Goal: Task Accomplishment & Management: Complete application form

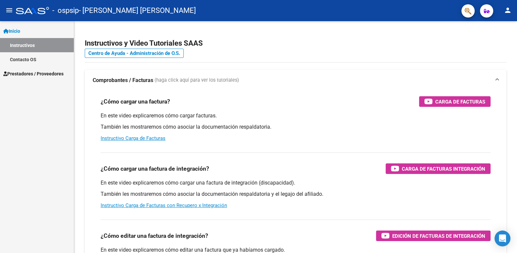
click at [34, 40] on link "Instructivos" at bounding box center [37, 45] width 74 height 14
click at [41, 71] on span "Prestadores / Proveedores" at bounding box center [33, 73] width 60 height 7
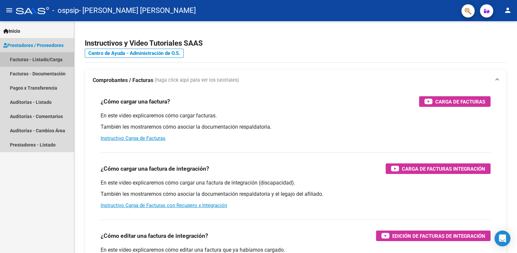
click at [45, 61] on link "Facturas - Listado/Carga" at bounding box center [37, 59] width 74 height 14
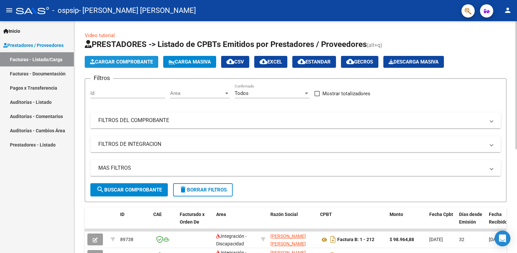
click at [128, 64] on span "Cargar Comprobante" at bounding box center [121, 62] width 63 height 6
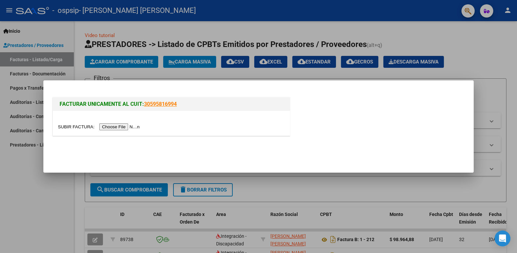
click at [122, 125] on input "file" at bounding box center [100, 126] width 84 height 7
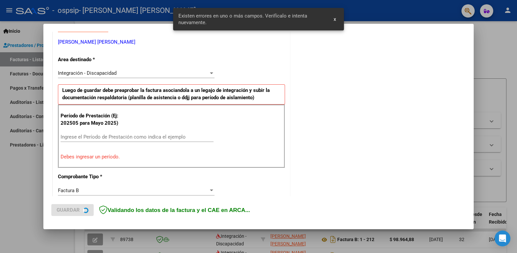
scroll to position [135, 0]
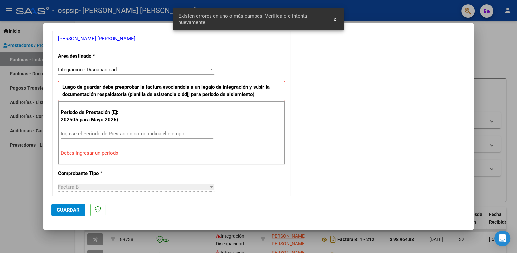
click at [75, 129] on div "Ingrese el Período de Prestación como indica el ejemplo" at bounding box center [137, 134] width 153 height 10
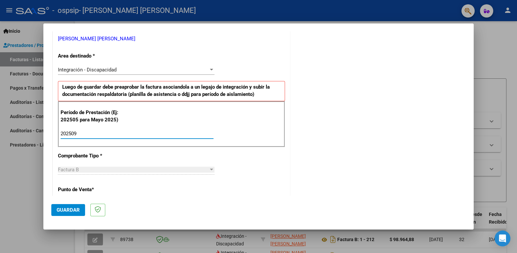
type input "202509"
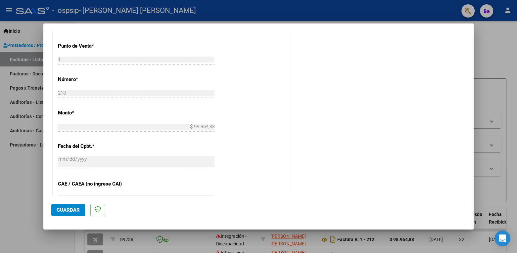
scroll to position [416, 0]
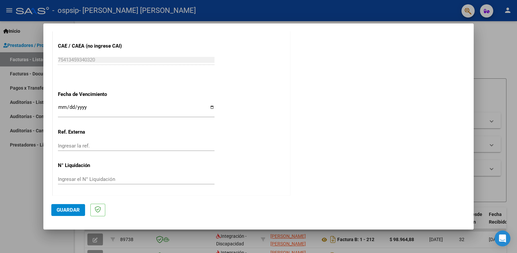
click at [210, 106] on input "Ingresar la fecha" at bounding box center [136, 110] width 156 height 11
type input "[DATE]"
click at [77, 207] on span "Guardar" at bounding box center [68, 210] width 23 height 6
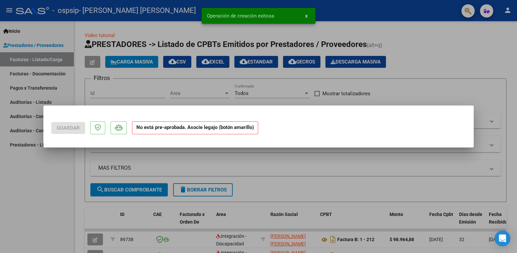
scroll to position [0, 0]
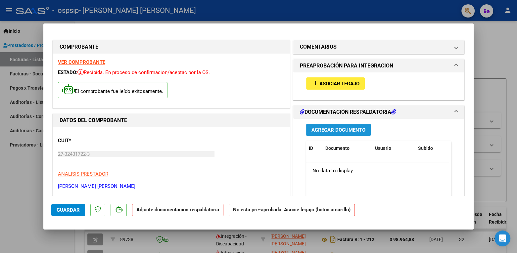
click at [329, 130] on span "Agregar Documento" at bounding box center [338, 130] width 54 height 6
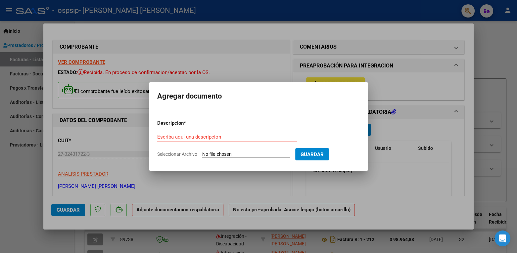
click at [245, 141] on div "Escriba aquí una descripcion" at bounding box center [227, 137] width 140 height 10
type input "PLANILLA"
click at [188, 150] on form "Descripcion * PLANILLA Escriba aquí una descripcion Seleccionar Archivo Guardar" at bounding box center [258, 138] width 202 height 48
click at [191, 156] on span "Seleccionar Archivo" at bounding box center [177, 154] width 40 height 5
click at [202, 156] on input "Seleccionar Archivo" at bounding box center [246, 155] width 88 height 6
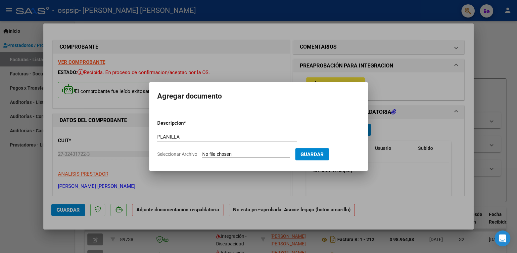
type input "C:\fakepath\[PERSON_NAME] 09.pdf"
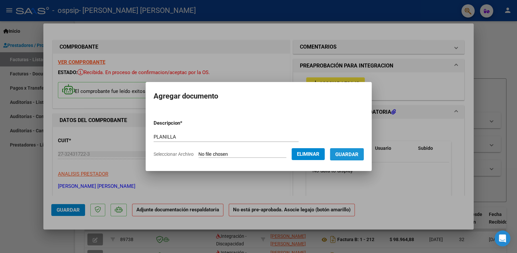
click at [358, 153] on span "Guardar" at bounding box center [346, 155] width 23 height 6
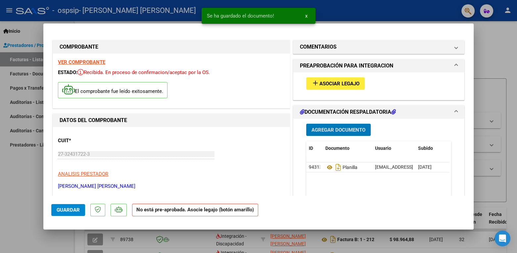
click at [326, 84] on span "Asociar Legajo" at bounding box center [339, 84] width 40 height 6
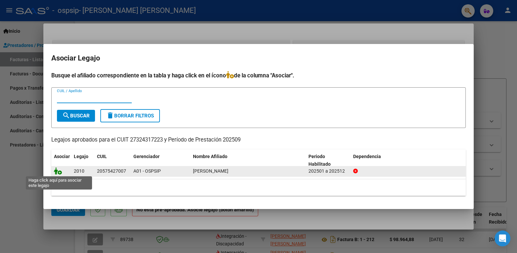
click at [59, 172] on icon at bounding box center [58, 170] width 8 height 7
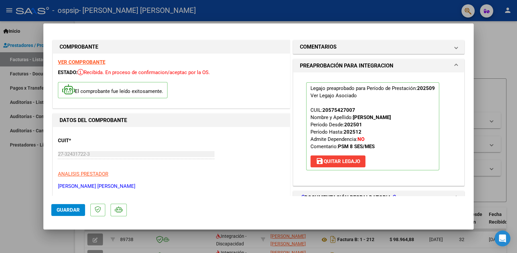
scroll to position [144, 0]
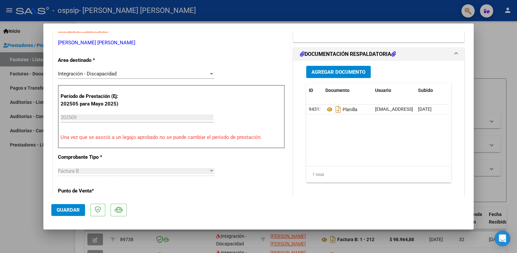
click at [498, 31] on div at bounding box center [258, 126] width 517 height 253
type input "$ 0,00"
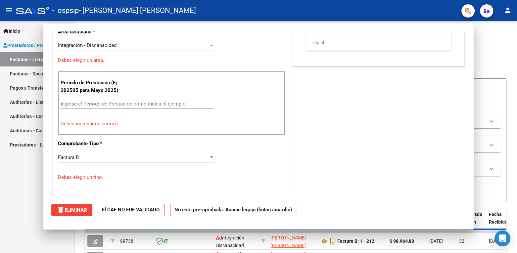
scroll to position [0, 0]
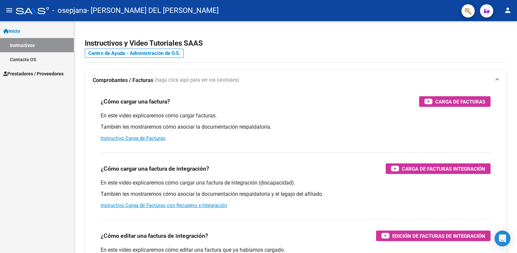
click at [41, 71] on span "Prestadores / Proveedores" at bounding box center [33, 73] width 60 height 7
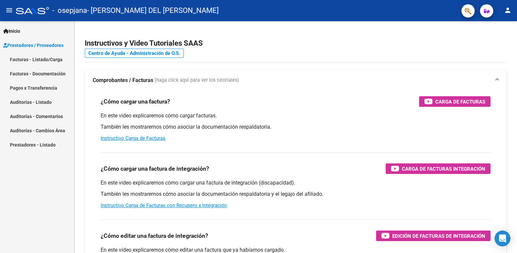
click at [30, 56] on link "Facturas - Listado/Carga" at bounding box center [37, 59] width 74 height 14
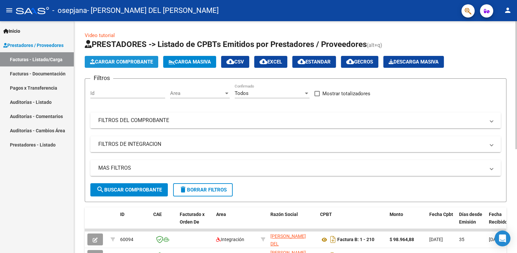
click at [126, 62] on span "Cargar Comprobante" at bounding box center [121, 62] width 63 height 6
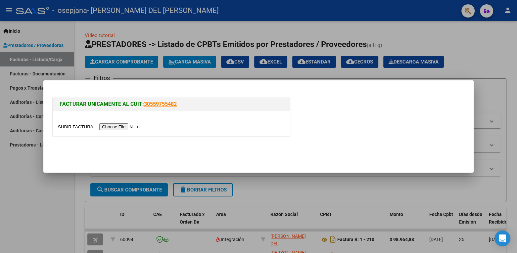
click at [123, 127] on input "file" at bounding box center [100, 126] width 84 height 7
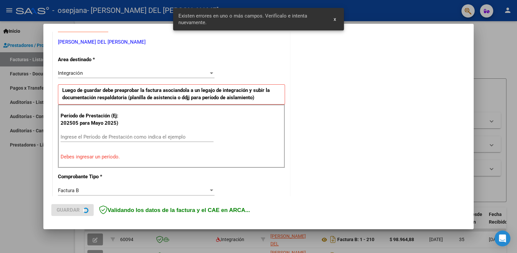
scroll to position [135, 0]
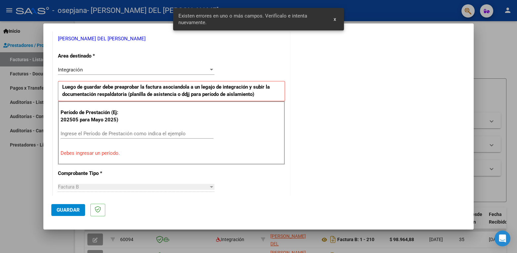
click at [156, 132] on input "Ingrese el Período de Prestación como indica el ejemplo" at bounding box center [137, 134] width 153 height 6
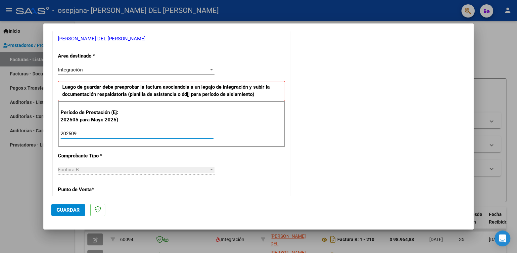
type input "202509"
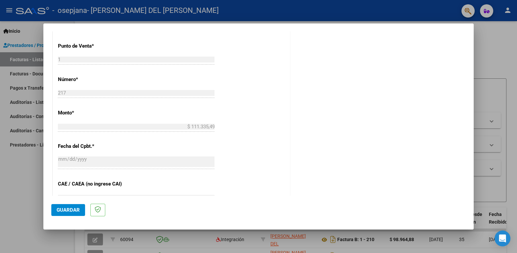
scroll to position [416, 0]
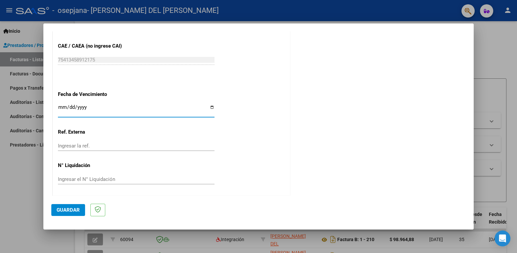
click at [137, 105] on input "Ingresar la fecha" at bounding box center [136, 110] width 156 height 11
click at [209, 105] on input "Ingresar la fecha" at bounding box center [136, 110] width 156 height 11
type input "2025-10-16"
click at [67, 208] on span "Guardar" at bounding box center [68, 210] width 23 height 6
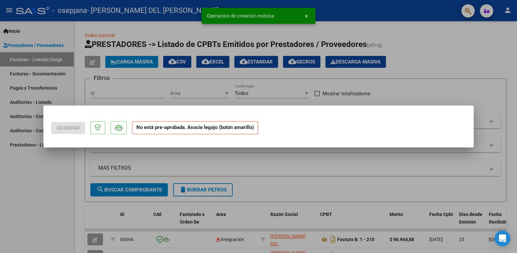
scroll to position [0, 0]
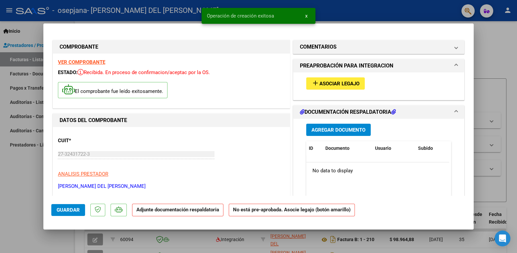
click at [347, 129] on span "Agregar Documento" at bounding box center [338, 130] width 54 height 6
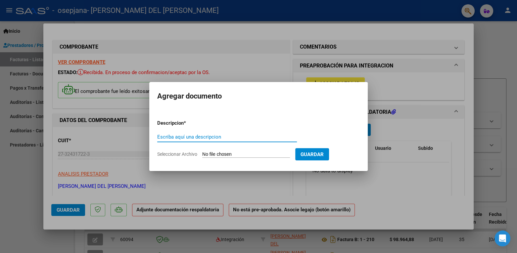
click at [194, 134] on input "Escriba aquí una descripcion" at bounding box center [227, 137] width 140 height 6
type input "PLANILLA"
click at [181, 153] on span "Seleccionar Archivo" at bounding box center [177, 154] width 40 height 5
click at [202, 153] on input "Seleccionar Archivo" at bounding box center [246, 155] width 88 height 6
type input "C:\fakepath\SANTINO 09.pdf"
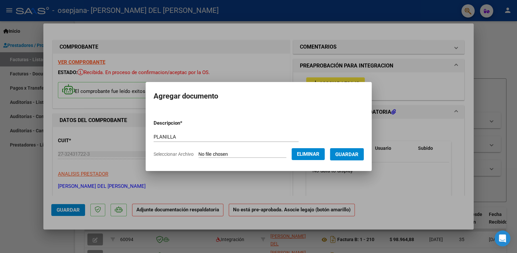
click at [358, 152] on span "Guardar" at bounding box center [346, 155] width 23 height 6
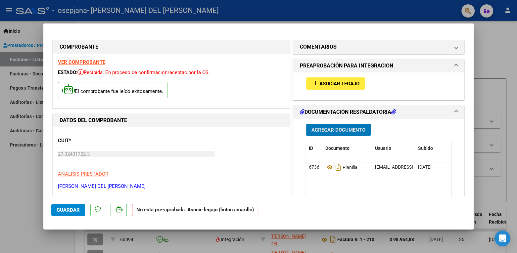
click at [334, 81] on span "Asociar Legajo" at bounding box center [339, 84] width 40 height 6
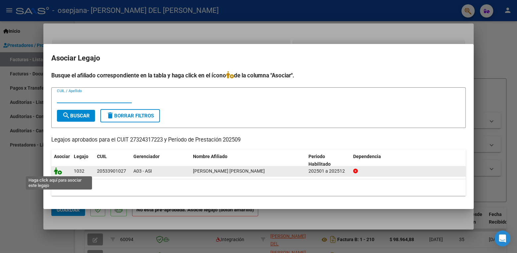
click at [60, 171] on icon at bounding box center [58, 170] width 8 height 7
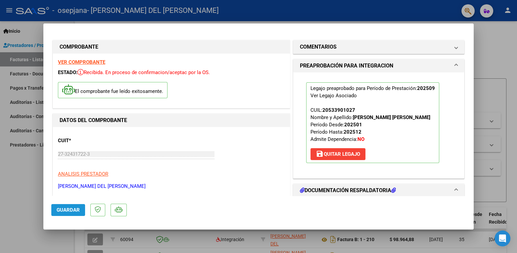
click at [75, 204] on button "Guardar" at bounding box center [68, 210] width 34 height 12
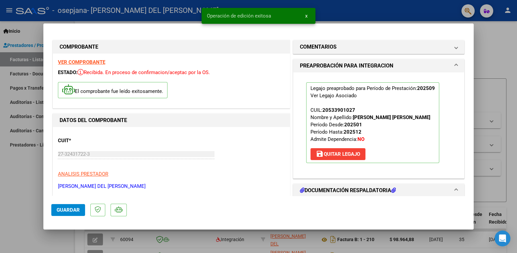
click at [479, 33] on div at bounding box center [258, 126] width 517 height 253
